Goal: Task Accomplishment & Management: Use online tool/utility

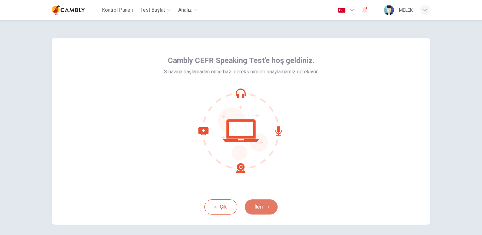
click at [266, 210] on button "İleri" at bounding box center [261, 207] width 33 height 15
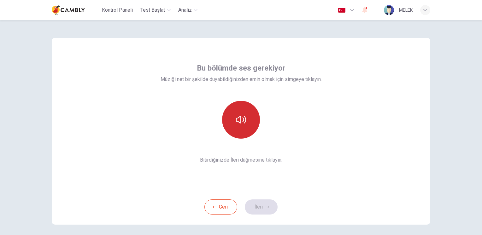
click at [240, 121] on icon "button" at bounding box center [241, 120] width 10 height 10
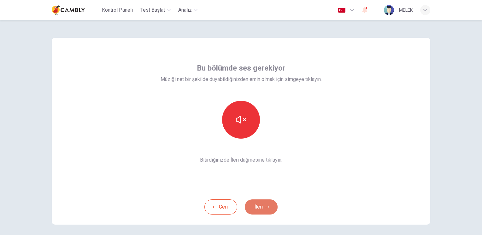
click at [263, 208] on button "İleri" at bounding box center [261, 207] width 33 height 15
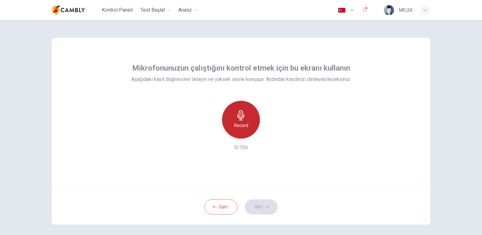
click at [245, 122] on div "Record" at bounding box center [241, 120] width 38 height 38
click at [242, 126] on h6 "Stop" at bounding box center [240, 126] width 9 height 8
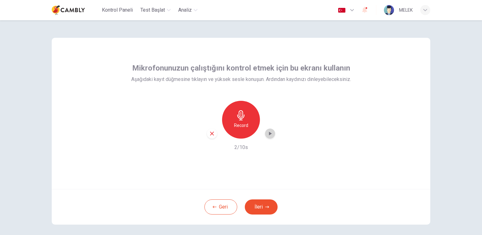
click at [269, 133] on icon "button" at bounding box center [270, 134] width 3 height 4
click at [260, 206] on button "İleri" at bounding box center [261, 207] width 33 height 15
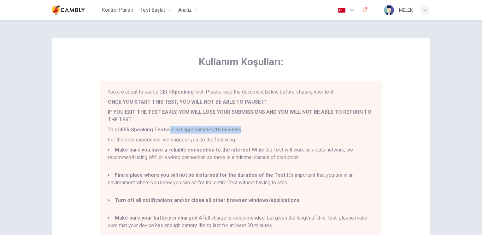
drag, startPoint x: 168, startPoint y: 130, endPoint x: 241, endPoint y: 132, distance: 73.3
click at [241, 132] on p "This CEFR Speaking Test will last approximately 10 minutes." at bounding box center [241, 130] width 266 height 8
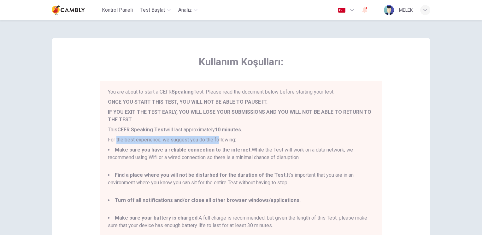
drag, startPoint x: 114, startPoint y: 140, endPoint x: 217, endPoint y: 142, distance: 102.3
click at [217, 142] on p "For the best experience, we suggest you do the following:" at bounding box center [241, 140] width 266 height 8
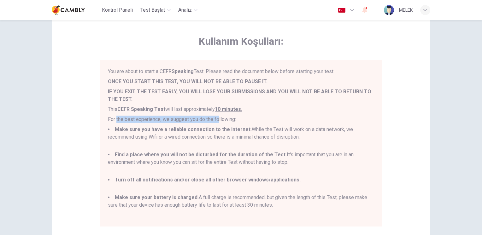
scroll to position [32, 0]
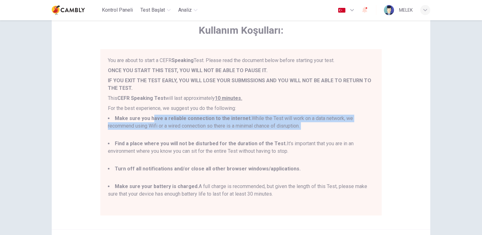
drag, startPoint x: 150, startPoint y: 119, endPoint x: 312, endPoint y: 131, distance: 162.0
click at [312, 131] on li "Make sure you have a reliable connection to the internet. While the Test will w…" at bounding box center [241, 126] width 266 height 23
click at [311, 124] on li "Make sure you have a reliable connection to the internet. While the Test will w…" at bounding box center [241, 126] width 266 height 23
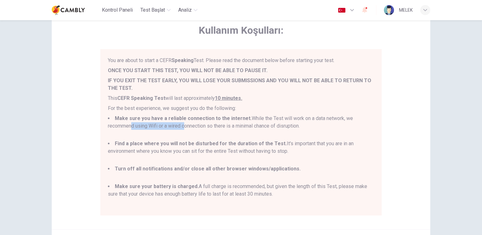
drag, startPoint x: 127, startPoint y: 128, endPoint x: 182, endPoint y: 128, distance: 55.6
click at [182, 128] on li "Make sure you have a reliable connection to the internet. While the Test will w…" at bounding box center [241, 126] width 266 height 23
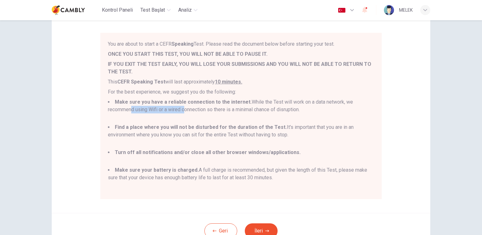
scroll to position [63, 0]
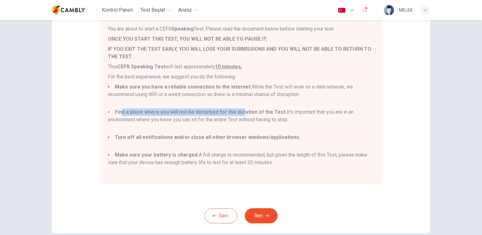
drag, startPoint x: 120, startPoint y: 110, endPoint x: 237, endPoint y: 112, distance: 116.8
click at [237, 112] on b "Find a place where you will not be disturbed for the duration of the Test." at bounding box center [201, 112] width 172 height 6
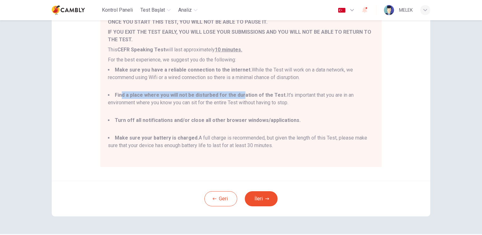
scroll to position [99, 0]
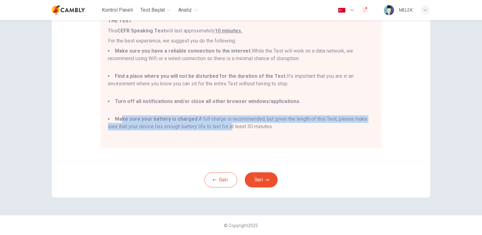
drag, startPoint x: 126, startPoint y: 121, endPoint x: 229, endPoint y: 124, distance: 103.0
click at [229, 124] on li "Make sure your battery is charged. A full charge is recommended, but given the …" at bounding box center [241, 127] width 266 height 23
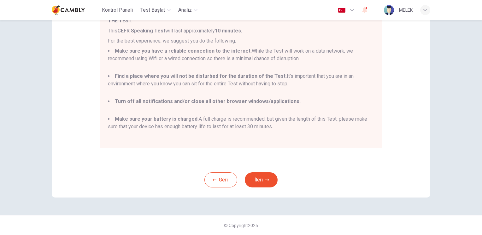
drag, startPoint x: 229, startPoint y: 124, endPoint x: 265, endPoint y: 138, distance: 38.7
click at [260, 129] on li "Make sure your battery is charged. A full charge is recommended, but given the …" at bounding box center [241, 127] width 266 height 23
click at [260, 182] on button "İleri" at bounding box center [261, 180] width 33 height 15
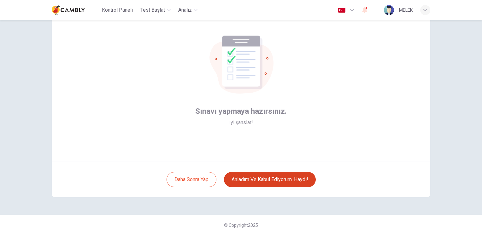
scroll to position [27, 0]
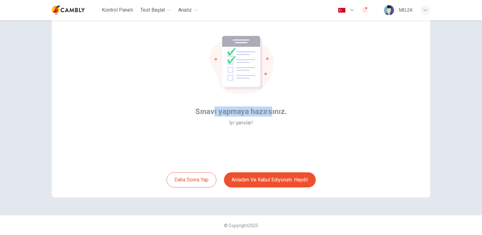
drag, startPoint x: 213, startPoint y: 112, endPoint x: 271, endPoint y: 117, distance: 57.7
click at [271, 117] on div "Sınavı yapmaya hazırsınız. İyi şanslar!" at bounding box center [241, 117] width 92 height 20
drag, startPoint x: 271, startPoint y: 117, endPoint x: 260, endPoint y: 135, distance: 21.5
click at [260, 135] on div "Sınavı yapmaya hazırsınız. İyi şanslar!" at bounding box center [241, 87] width 379 height 152
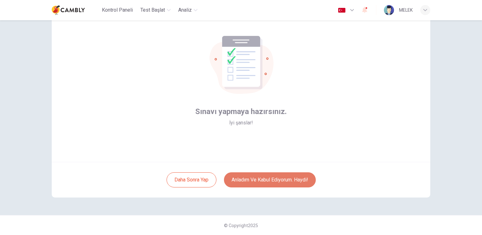
click at [258, 184] on button "Anladım ve kabul ediyorum. Haydi!" at bounding box center [270, 180] width 92 height 15
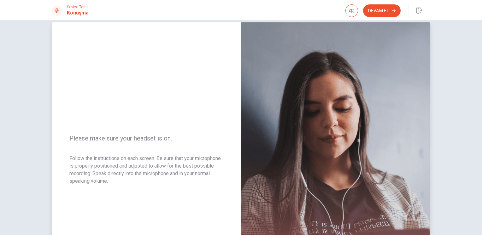
scroll to position [42, 0]
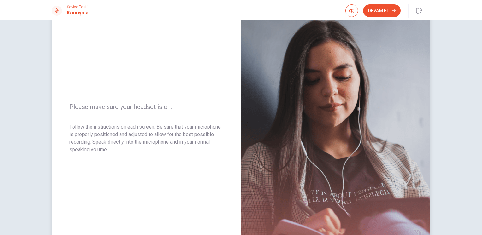
drag, startPoint x: 77, startPoint y: 104, endPoint x: 180, endPoint y: 107, distance: 103.2
click at [180, 107] on span "Please make sure your headset is on." at bounding box center [146, 107] width 154 height 8
drag, startPoint x: 79, startPoint y: 128, endPoint x: 122, endPoint y: 128, distance: 43.2
click at [122, 128] on p "Follow the instructions on each screen. Be sure that your microphone is properl…" at bounding box center [146, 138] width 154 height 30
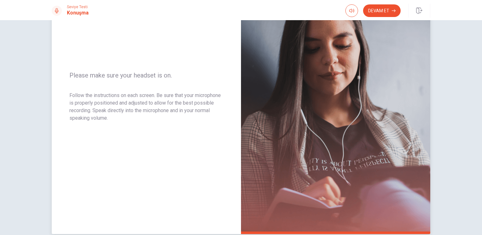
drag, startPoint x: 66, startPoint y: 94, endPoint x: 135, endPoint y: 122, distance: 74.8
click at [135, 122] on div "Please make sure your headset is on. Follow the instructions on each screen. Be…" at bounding box center [146, 96] width 189 height 275
drag, startPoint x: 124, startPoint y: 118, endPoint x: 101, endPoint y: 112, distance: 24.2
click at [102, 112] on p "Follow the instructions on each screen. Be sure that your microphone is properl…" at bounding box center [146, 107] width 154 height 30
drag, startPoint x: 81, startPoint y: 98, endPoint x: 149, endPoint y: 99, distance: 67.9
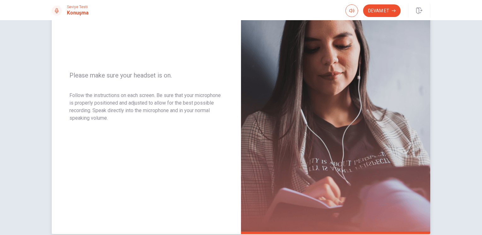
click at [149, 99] on p "Follow the instructions on each screen. Be sure that your microphone is properl…" at bounding box center [146, 107] width 154 height 30
click at [386, 11] on button "Devam Et" at bounding box center [382, 10] width 38 height 13
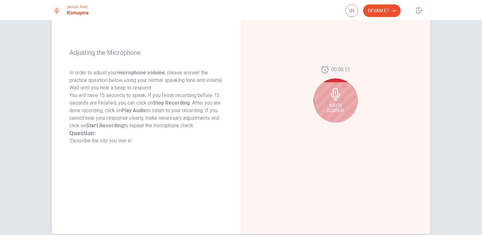
drag, startPoint x: 69, startPoint y: 75, endPoint x: 145, endPoint y: 74, distance: 76.1
click at [145, 74] on p "In order to adjust your microphone volume , please answer the practice question…" at bounding box center [146, 80] width 154 height 23
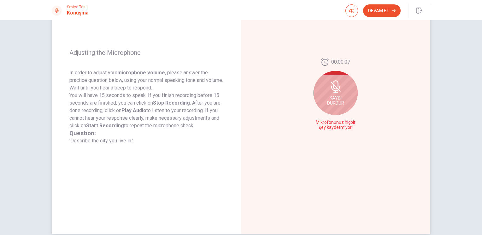
drag, startPoint x: 91, startPoint y: 140, endPoint x: 131, endPoint y: 142, distance: 40.7
click at [131, 142] on div "Question: 'Describe the city you live in.'" at bounding box center [146, 137] width 154 height 15
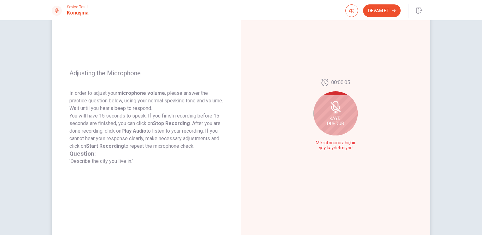
scroll to position [42, 0]
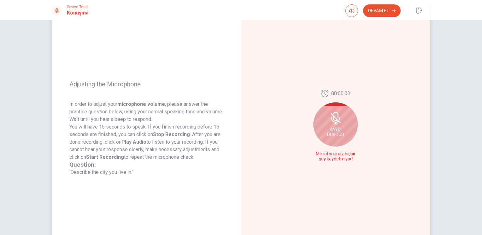
drag, startPoint x: 69, startPoint y: 103, endPoint x: 140, endPoint y: 151, distance: 86.4
click at [140, 151] on span "In order to adjust your microphone volume , please answer the practice question…" at bounding box center [146, 139] width 154 height 76
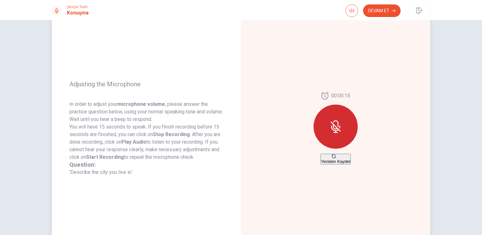
drag, startPoint x: 134, startPoint y: 128, endPoint x: 145, endPoint y: 128, distance: 10.7
click at [145, 128] on p "You will have 15 seconds to speak. If you finish recording before 15 seconds ar…" at bounding box center [146, 142] width 154 height 38
click at [333, 122] on icon at bounding box center [336, 127] width 13 height 13
click at [339, 164] on button "Yeniden Kaydet" at bounding box center [336, 159] width 31 height 11
click at [342, 161] on icon "Play Audio" at bounding box center [343, 160] width 4 height 4
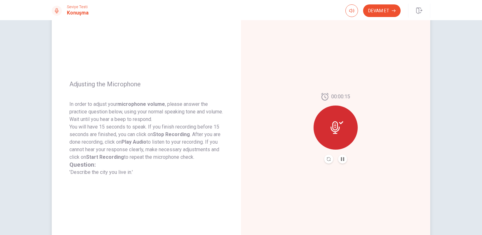
click at [390, 157] on div "00:00:15" at bounding box center [335, 128] width 189 height 275
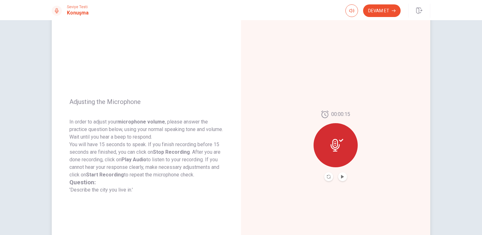
scroll to position [0, 0]
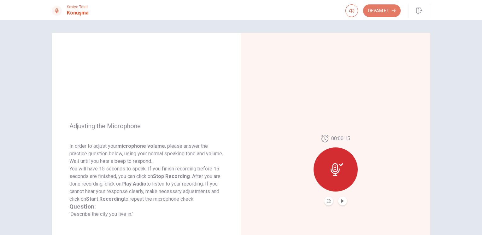
click at [382, 14] on button "Devam Et" at bounding box center [382, 10] width 38 height 13
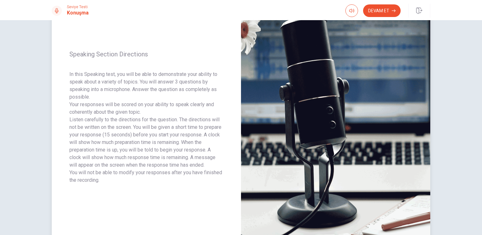
scroll to position [42, 0]
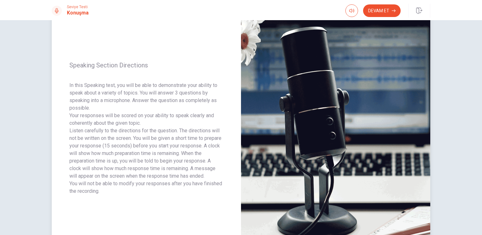
drag, startPoint x: 85, startPoint y: 94, endPoint x: 130, endPoint y: 92, distance: 45.8
click at [130, 92] on p "In this Speaking test, you will be able to demonstrate your ability to speak ab…" at bounding box center [146, 97] width 154 height 30
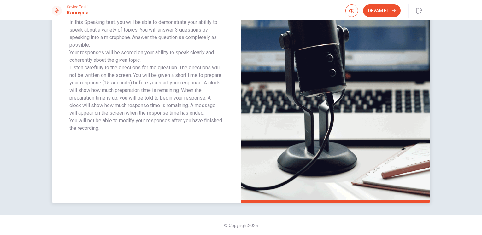
scroll to position [74, 0]
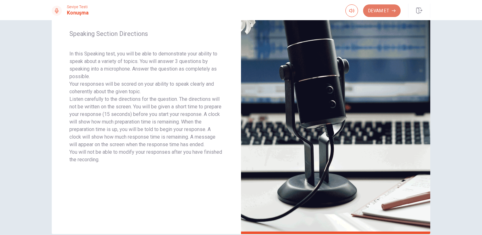
click at [378, 9] on button "Devam Et" at bounding box center [382, 10] width 38 height 13
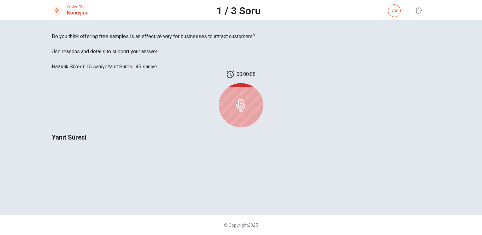
scroll to position [42, 0]
click at [247, 112] on icon at bounding box center [241, 105] width 13 height 13
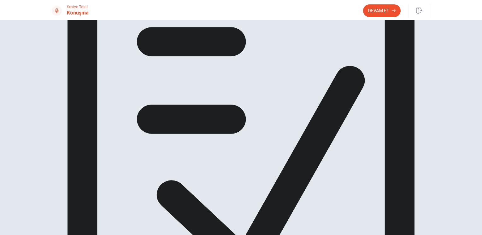
scroll to position [0, 0]
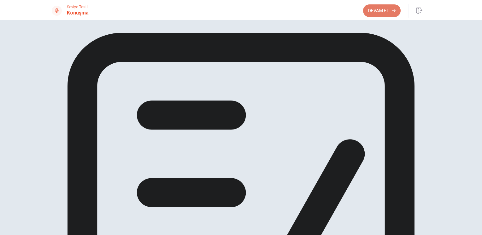
click at [383, 8] on button "Devam Et" at bounding box center [382, 10] width 38 height 13
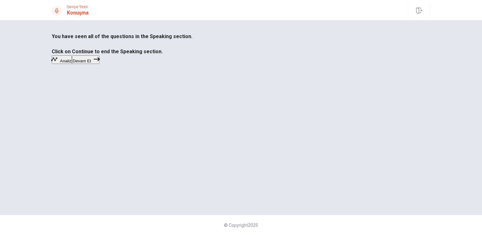
click at [72, 64] on button "Analiz" at bounding box center [62, 60] width 20 height 9
